Goal: Task Accomplishment & Management: Manage account settings

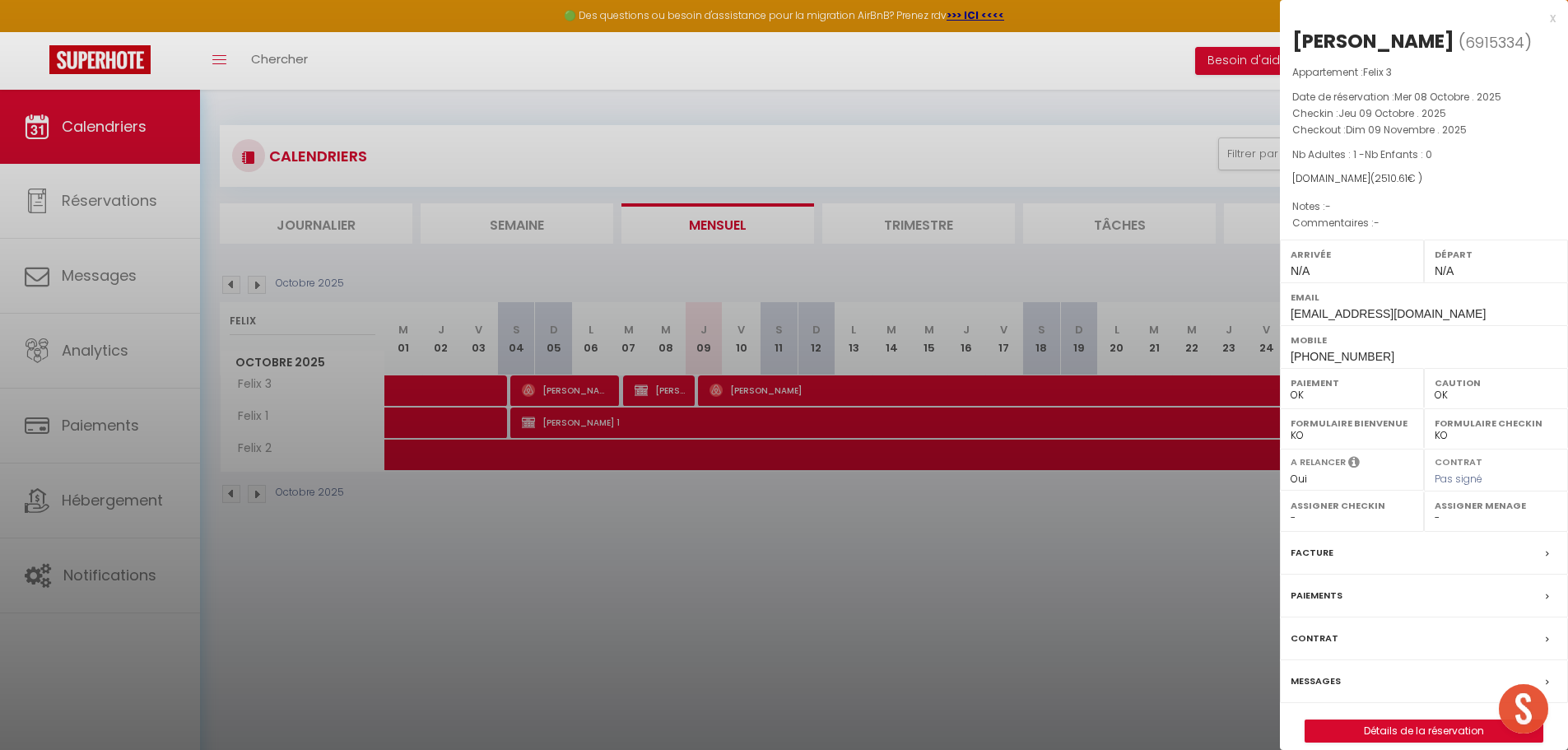
select select "0"
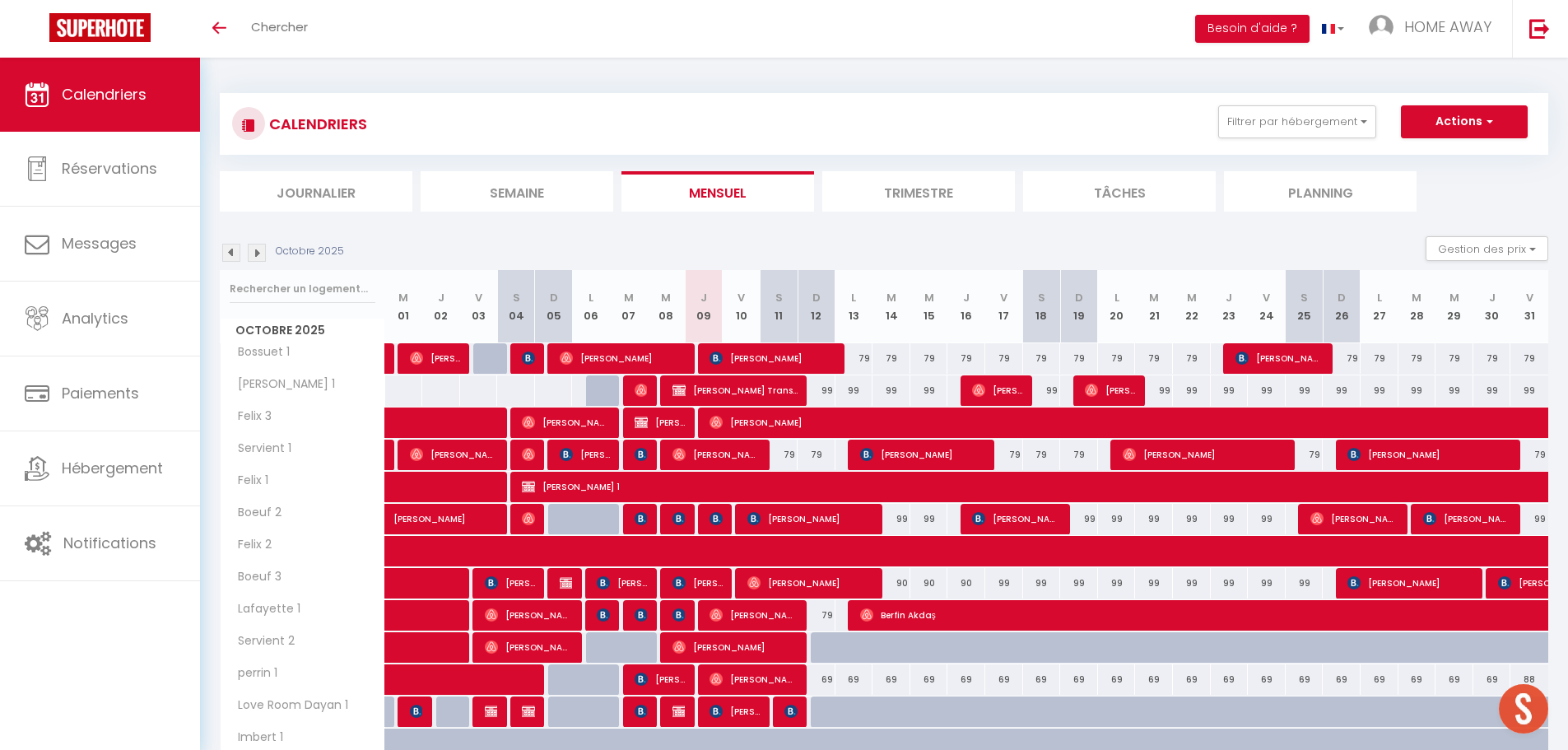
click at [224, 252] on img at bounding box center [231, 252] width 18 height 18
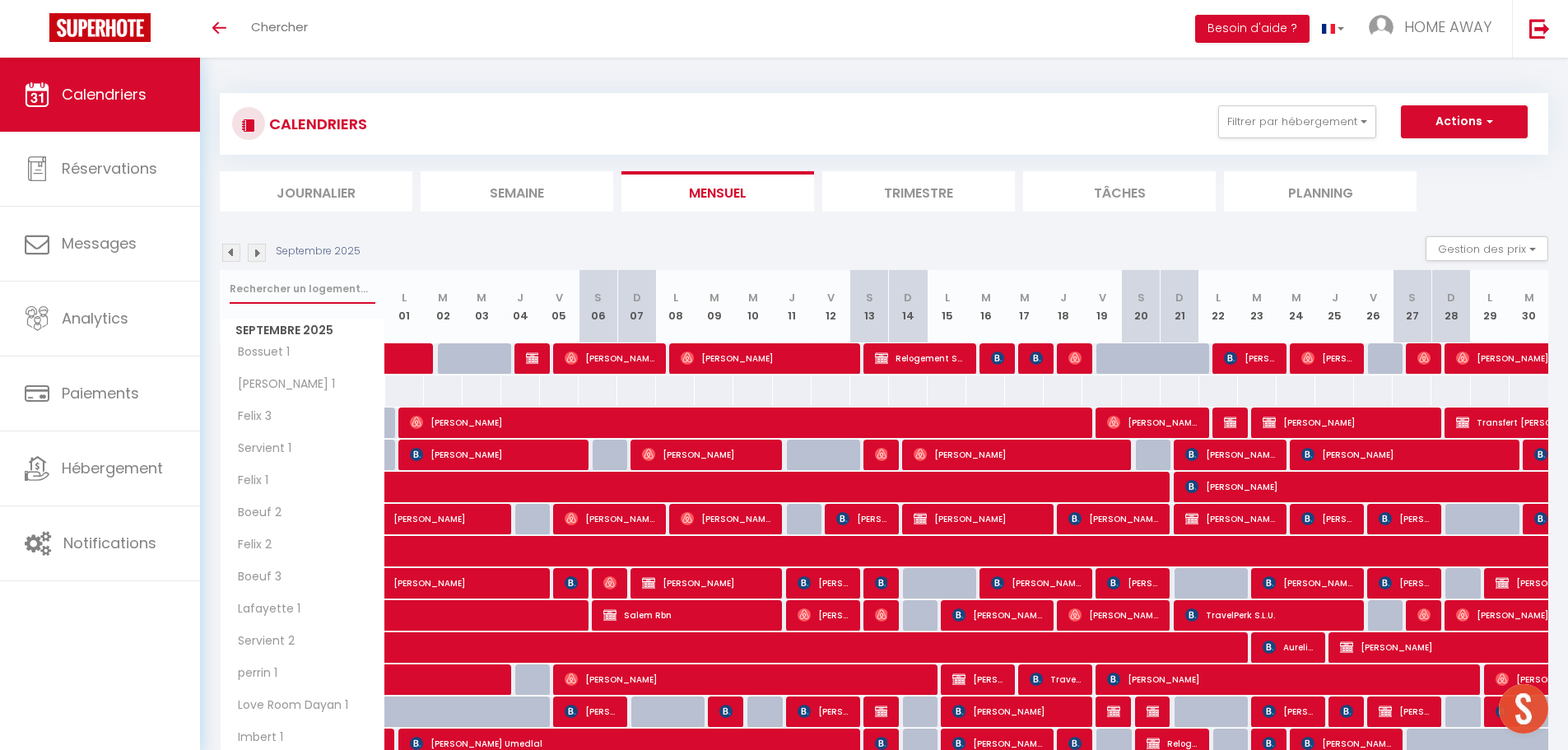
click at [259, 292] on input "text" at bounding box center [302, 289] width 146 height 29
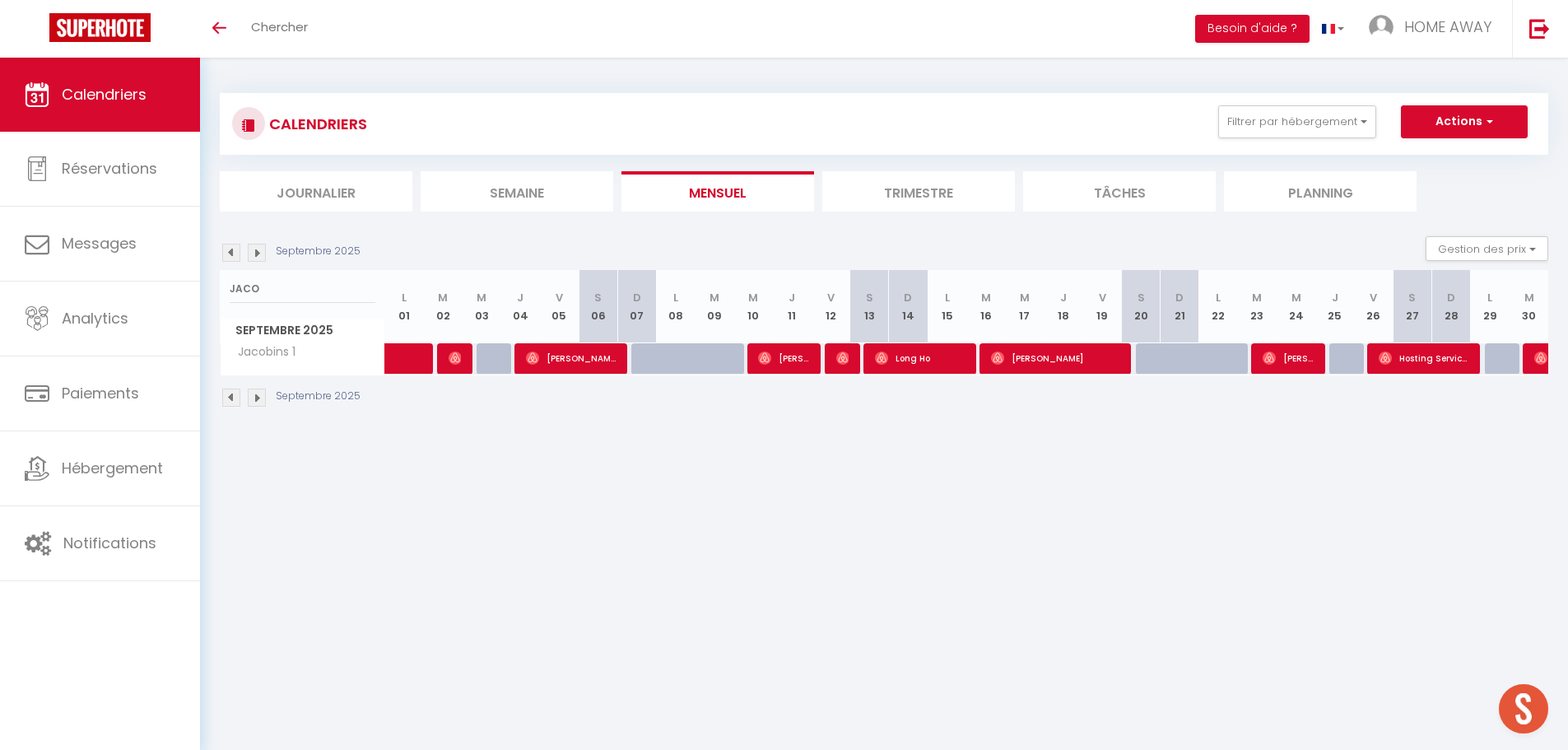
click at [495, 440] on div "CALENDRIERS Filtrer par hébergement Centre Ville Lyon Boeuf 2 Boeuf 3 Imbert 1 …" at bounding box center [884, 250] width 1368 height 386
click at [336, 285] on input "JACO" at bounding box center [302, 289] width 146 height 29
type input "JACOBINS"
click at [389, 495] on body "🟢 Des questions ou besoin d'assistance pour la migration AirBnB? Prenez rdv >>>…" at bounding box center [784, 432] width 1568 height 750
